Goal: Transaction & Acquisition: Purchase product/service

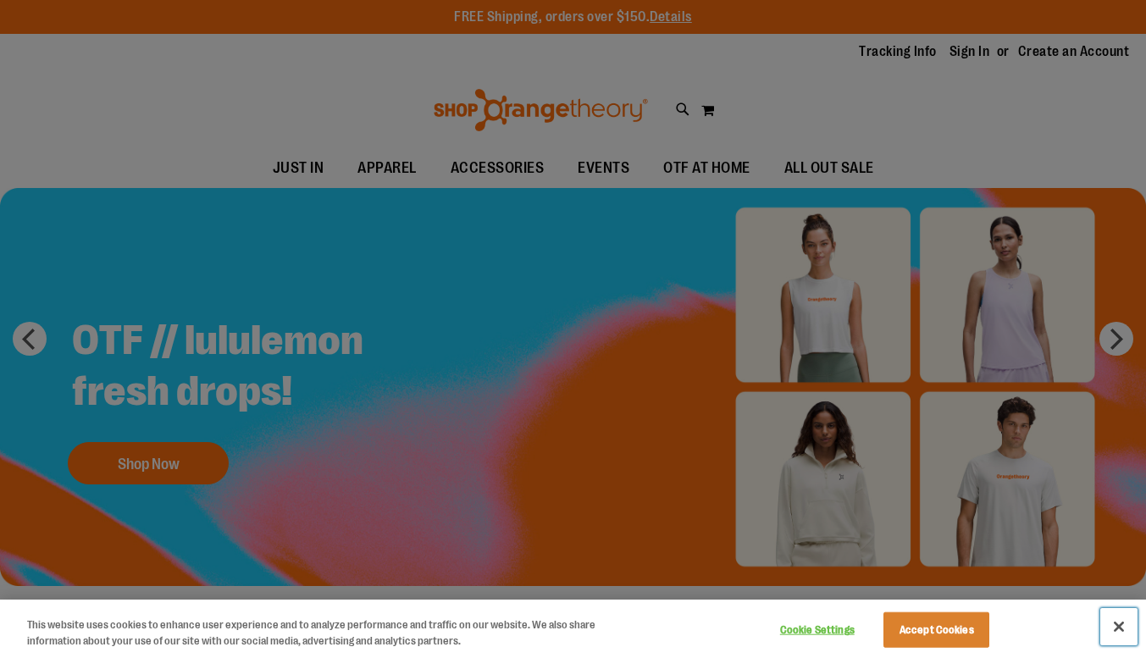
click at [1123, 630] on button "Close" at bounding box center [1119, 626] width 37 height 37
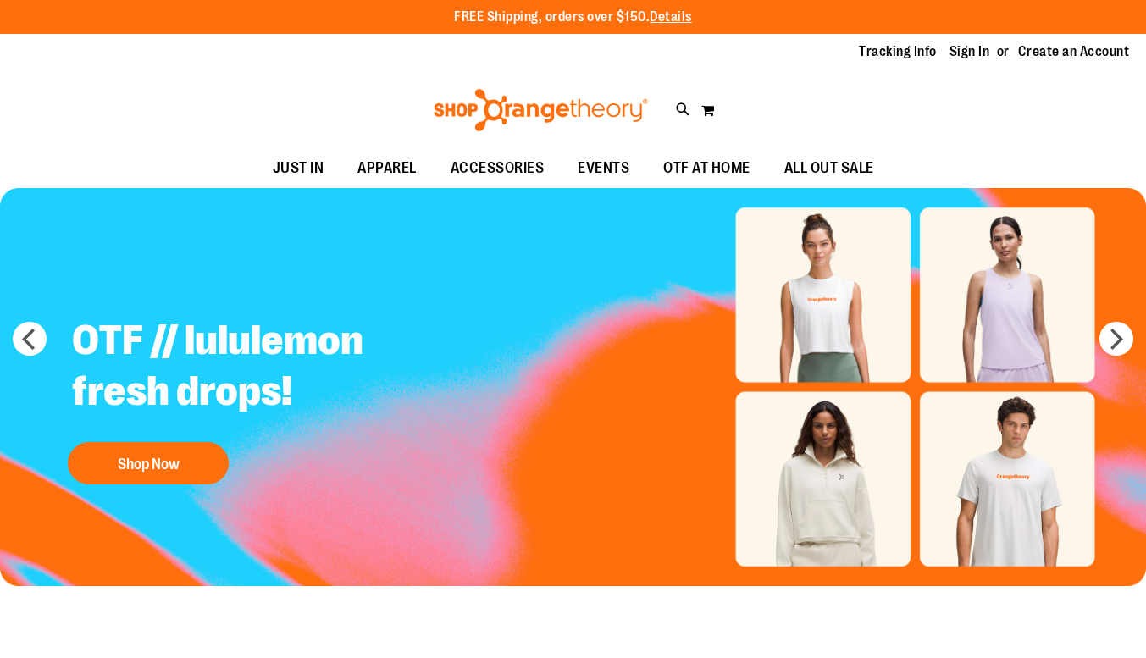
click at [189, 448] on button "Shop Now" at bounding box center [148, 463] width 161 height 42
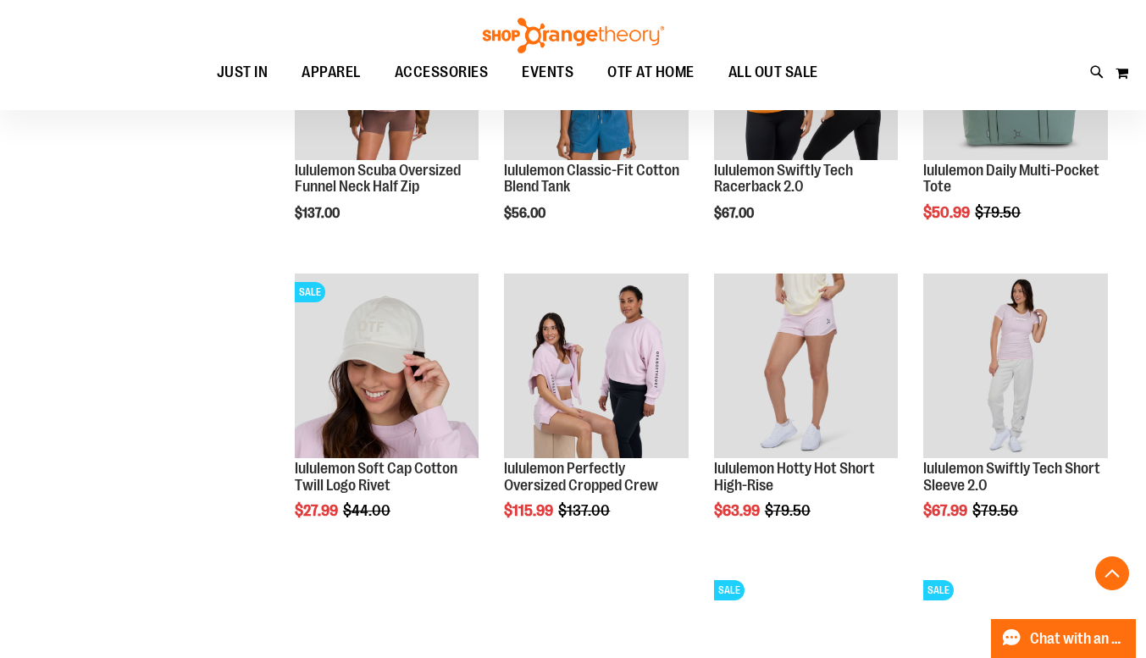
scroll to position [1266, 0]
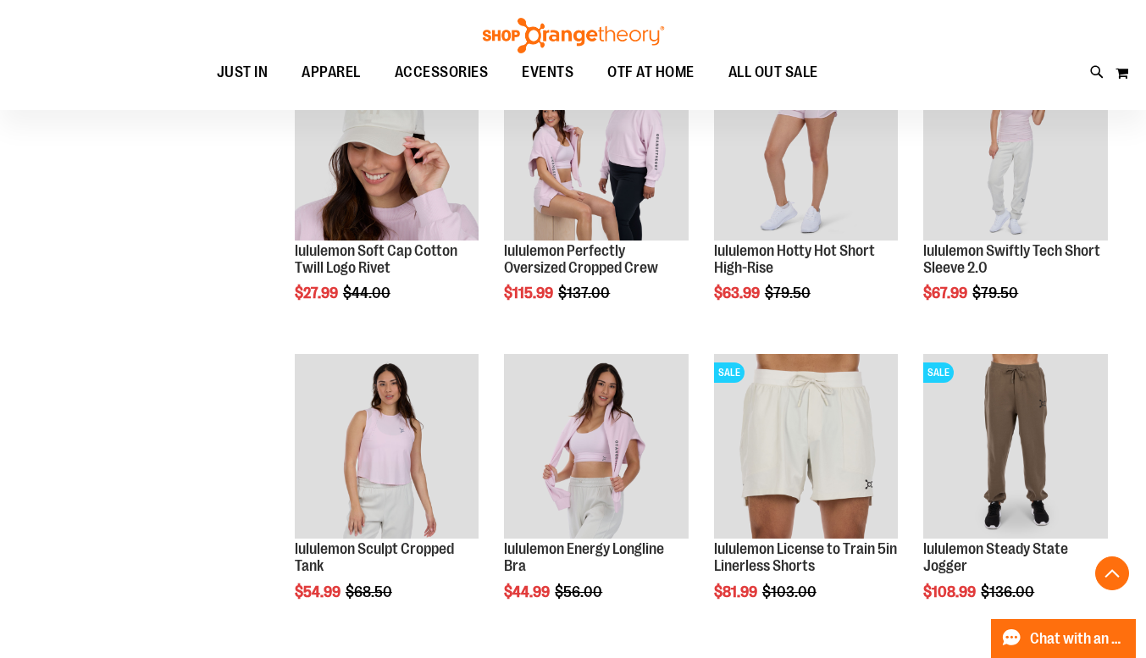
scroll to position [1484, 0]
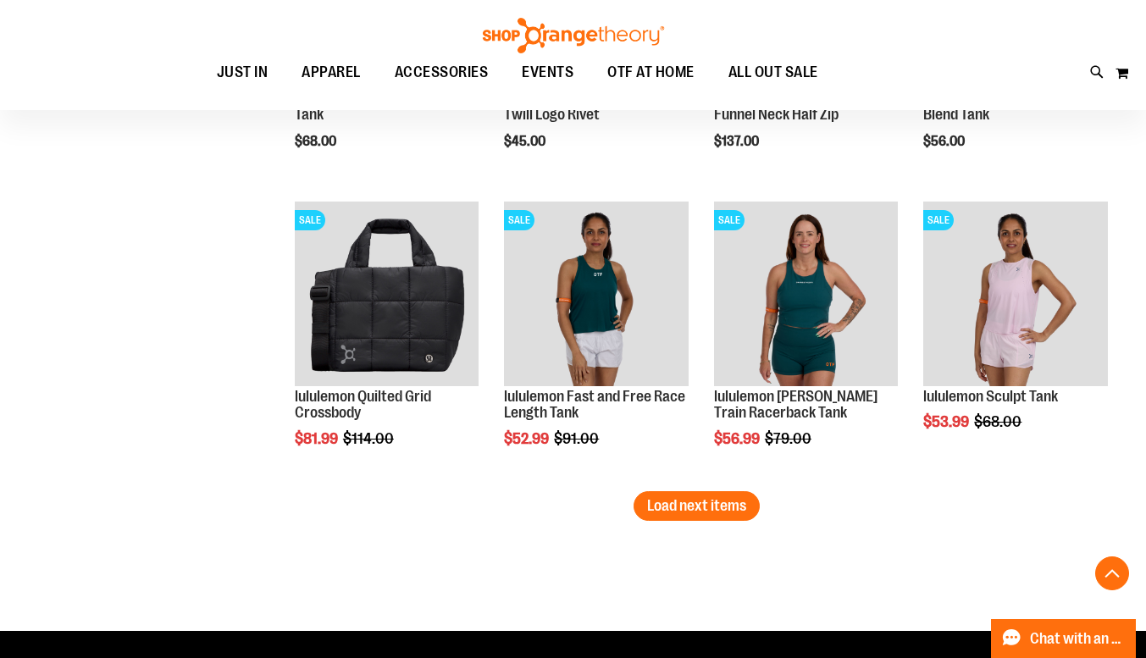
scroll to position [2532, 0]
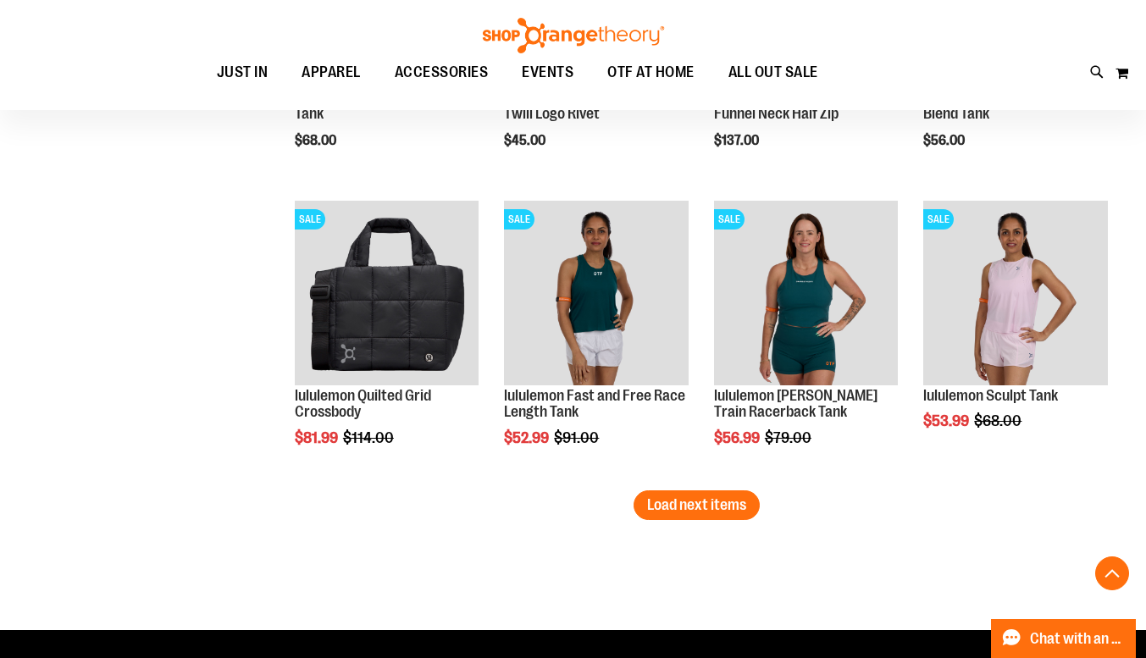
click at [726, 505] on span "Load next items" at bounding box center [696, 504] width 99 height 17
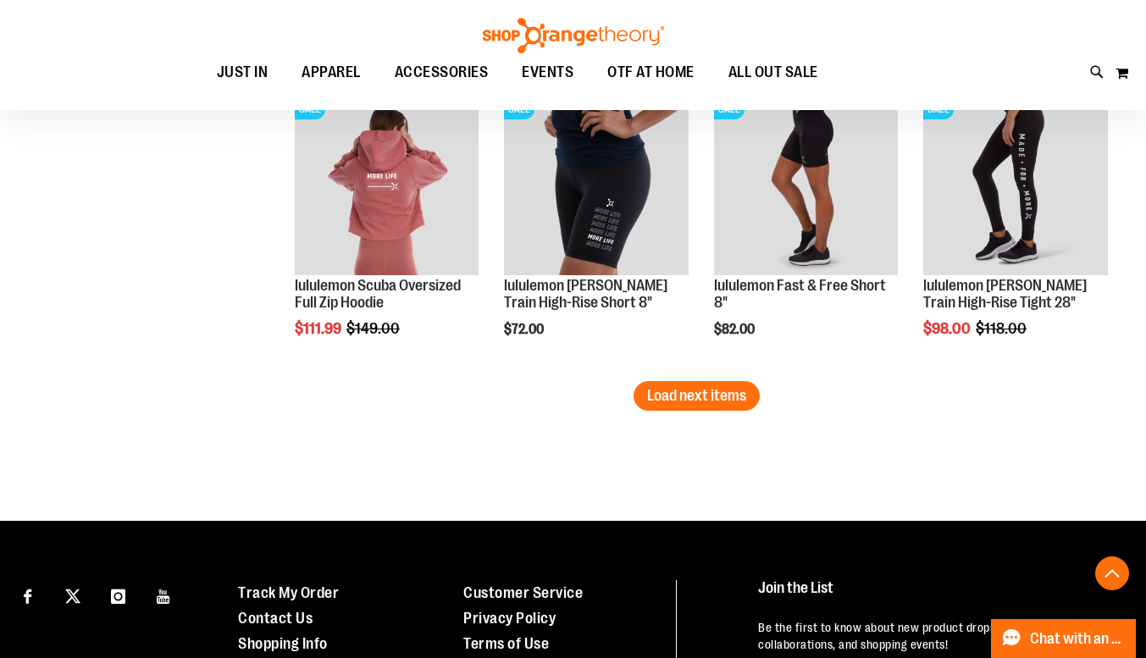
scroll to position [3537, 0]
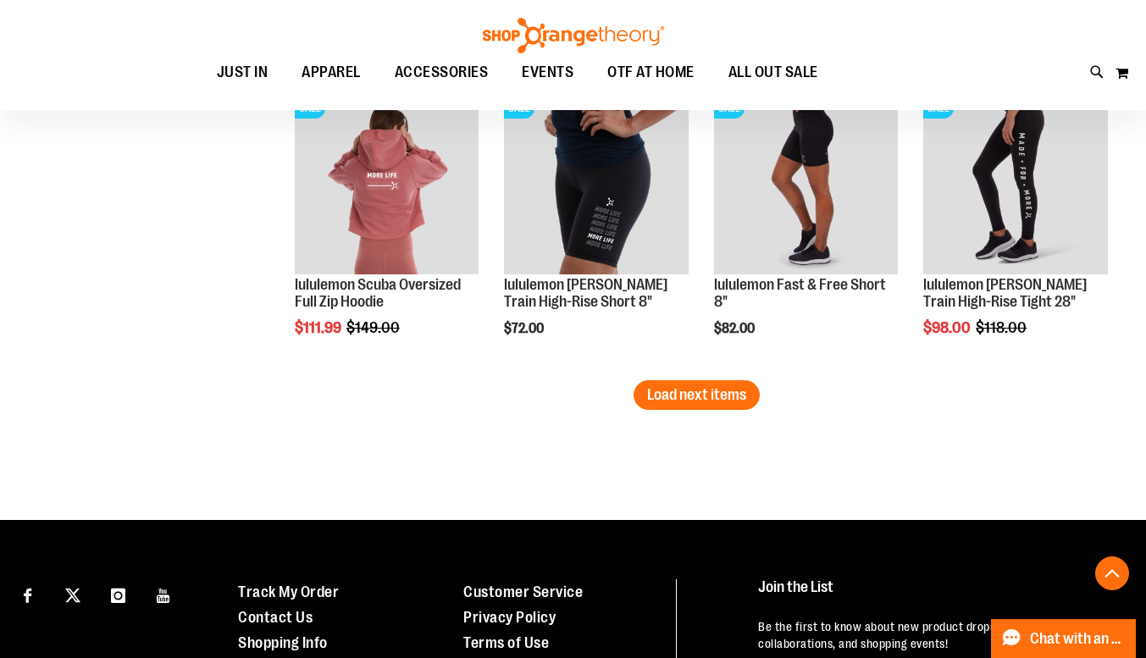
click at [725, 399] on span "Load next items" at bounding box center [696, 394] width 99 height 17
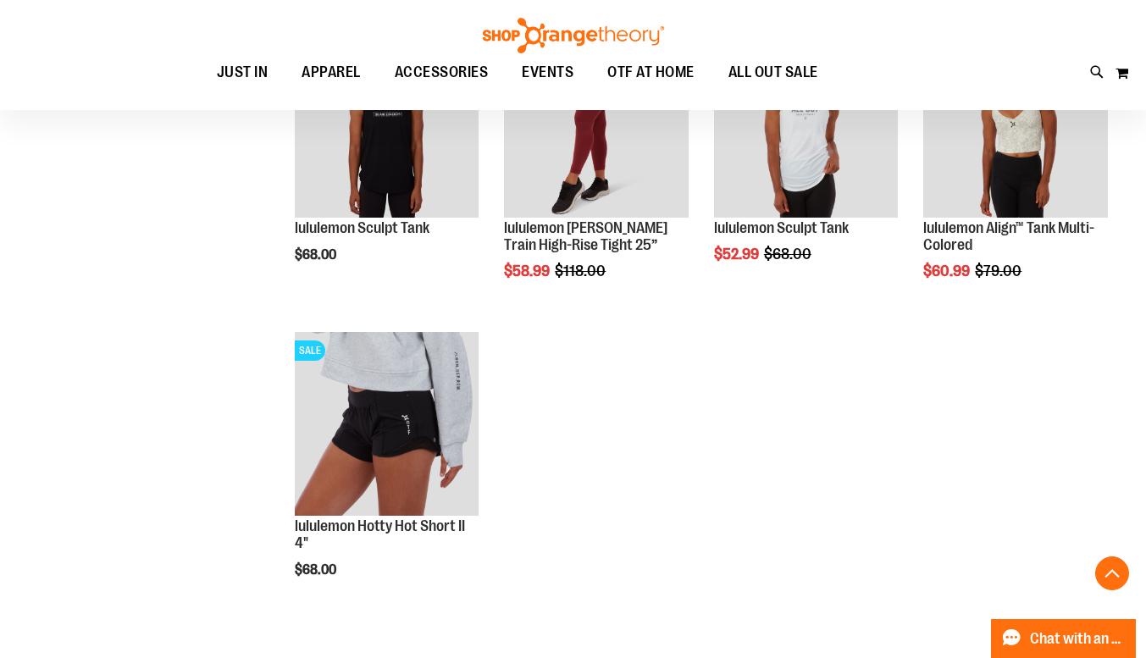
scroll to position [3974, 0]
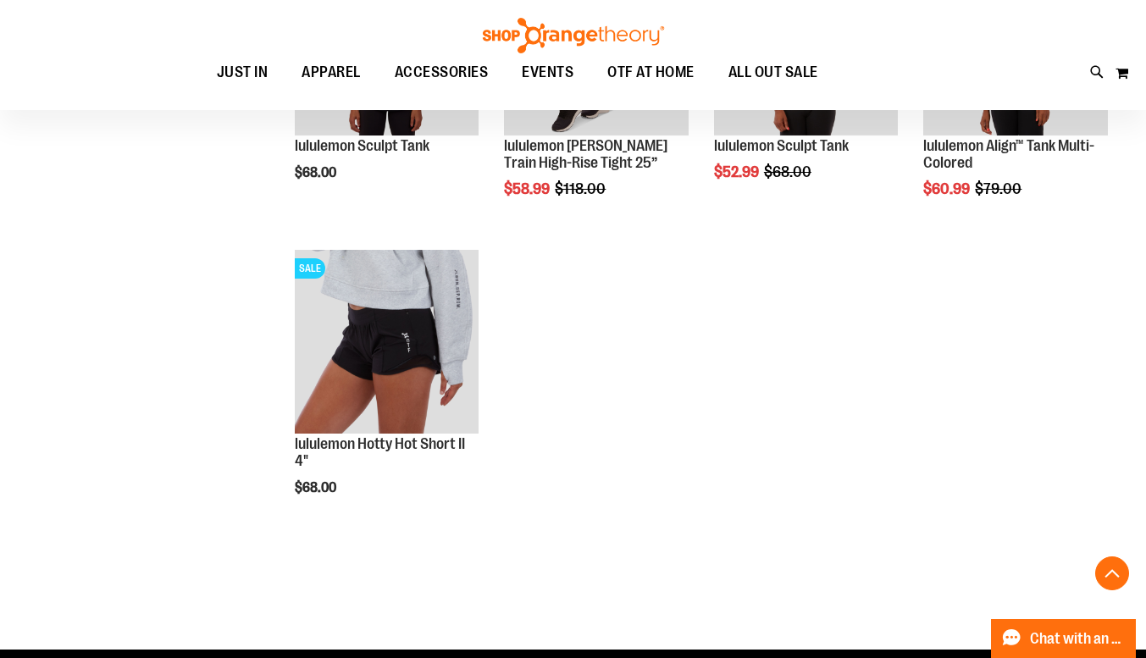
click at [409, 336] on img "product" at bounding box center [387, 342] width 185 height 185
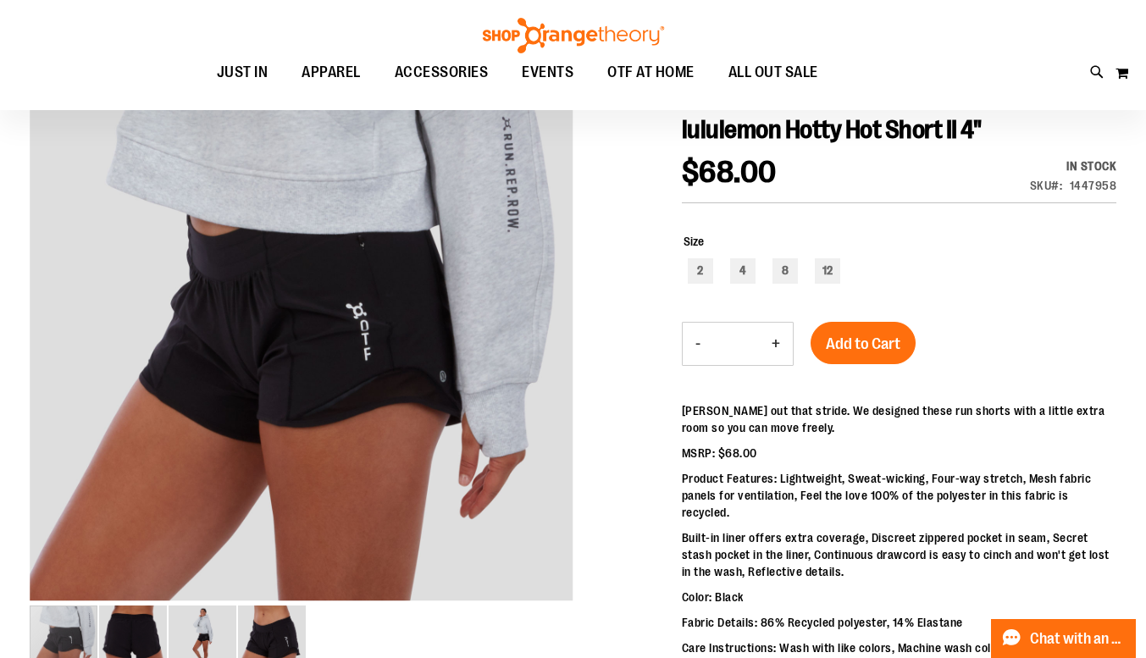
scroll to position [185, 0]
